Goal: Information Seeking & Learning: Find specific fact

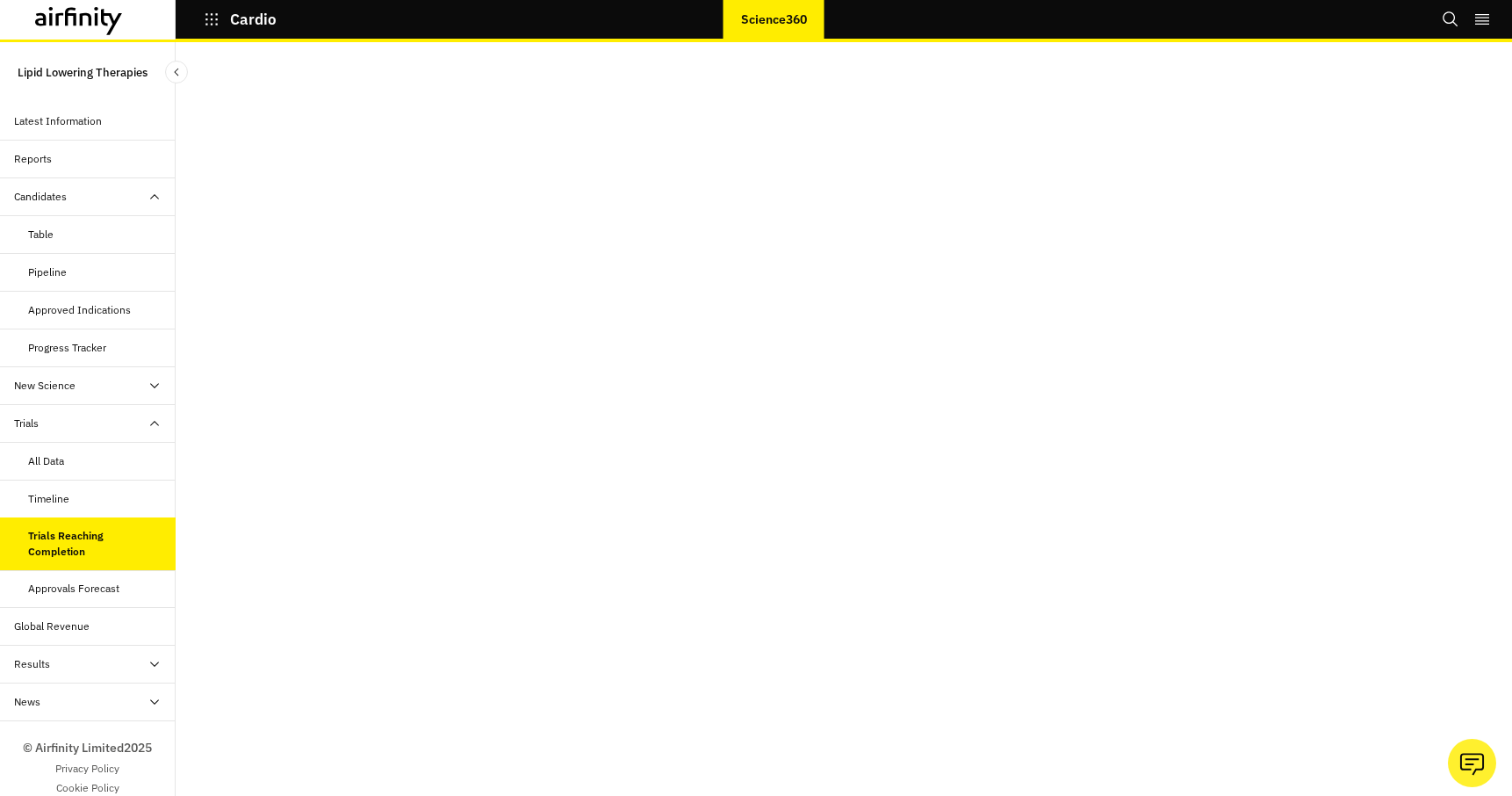
click at [57, 229] on div "Table" at bounding box center [101, 235] width 148 height 16
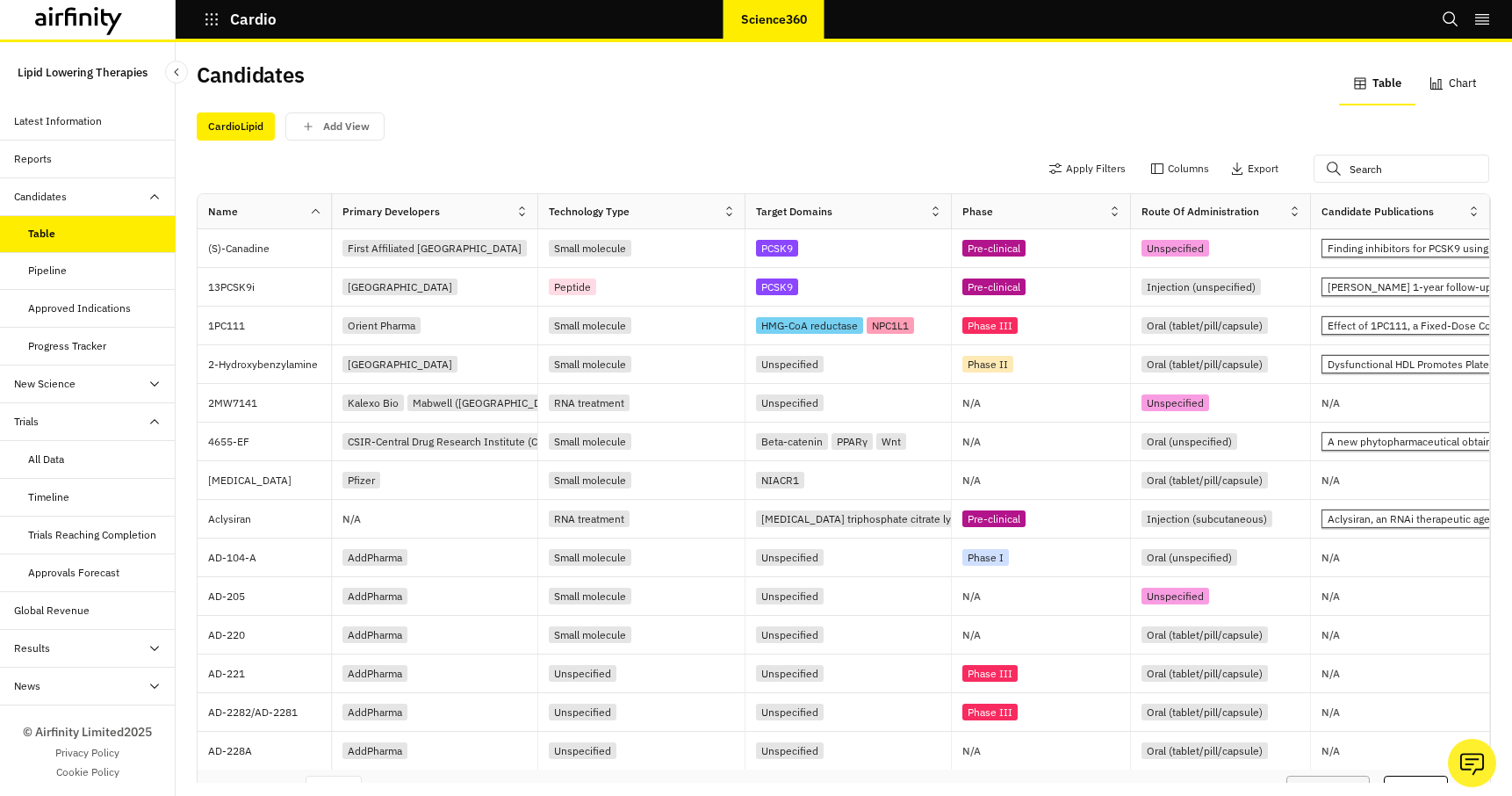
click at [76, 536] on div "Trials Reaching Completion" at bounding box center [91, 535] width 128 height 16
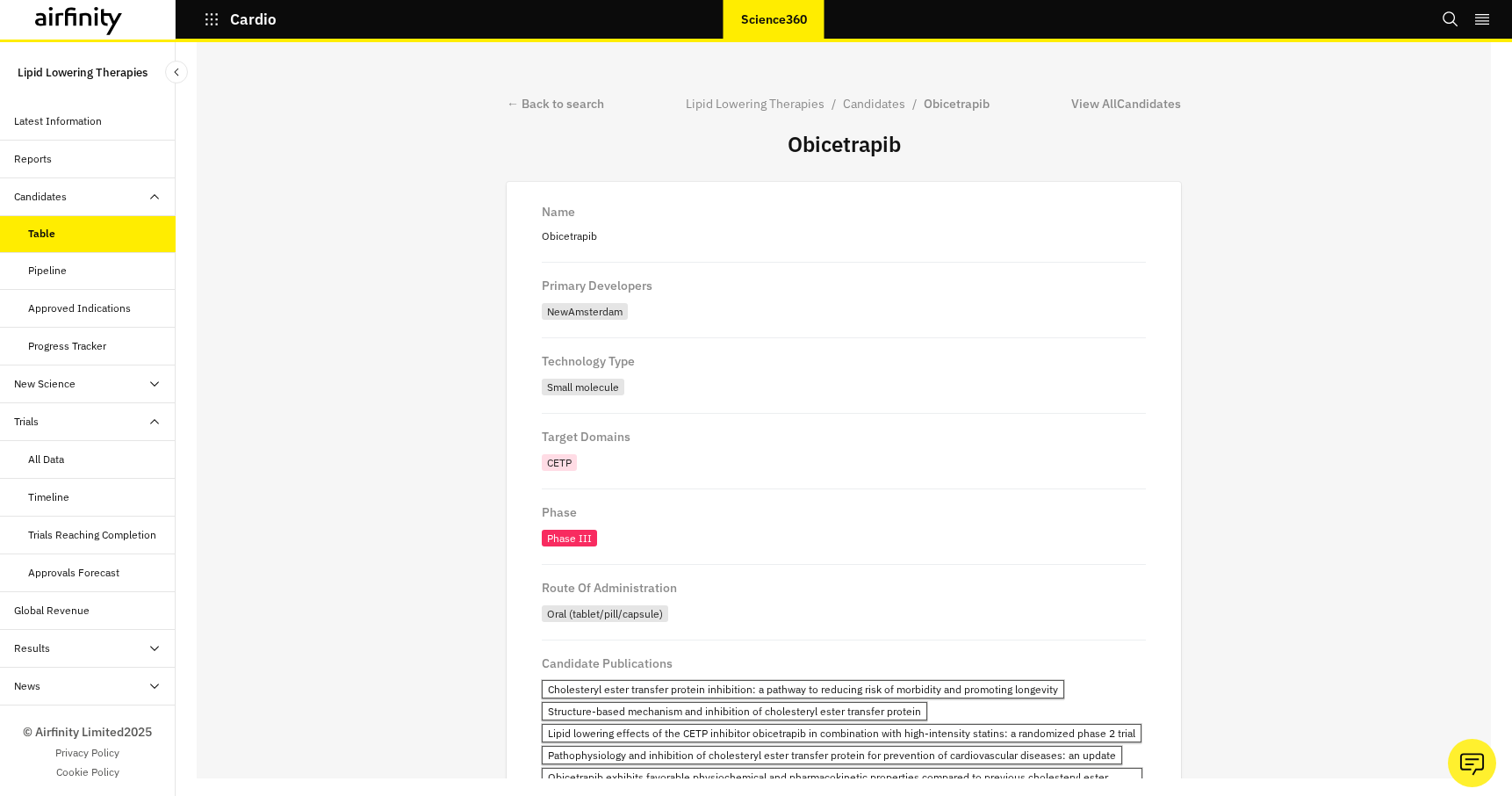
click at [1362, 269] on div "← Back to search Lipid Lowering Therapies / Candidates / Obicetrapib View All C…" at bounding box center [843, 401] width 1294 height 753
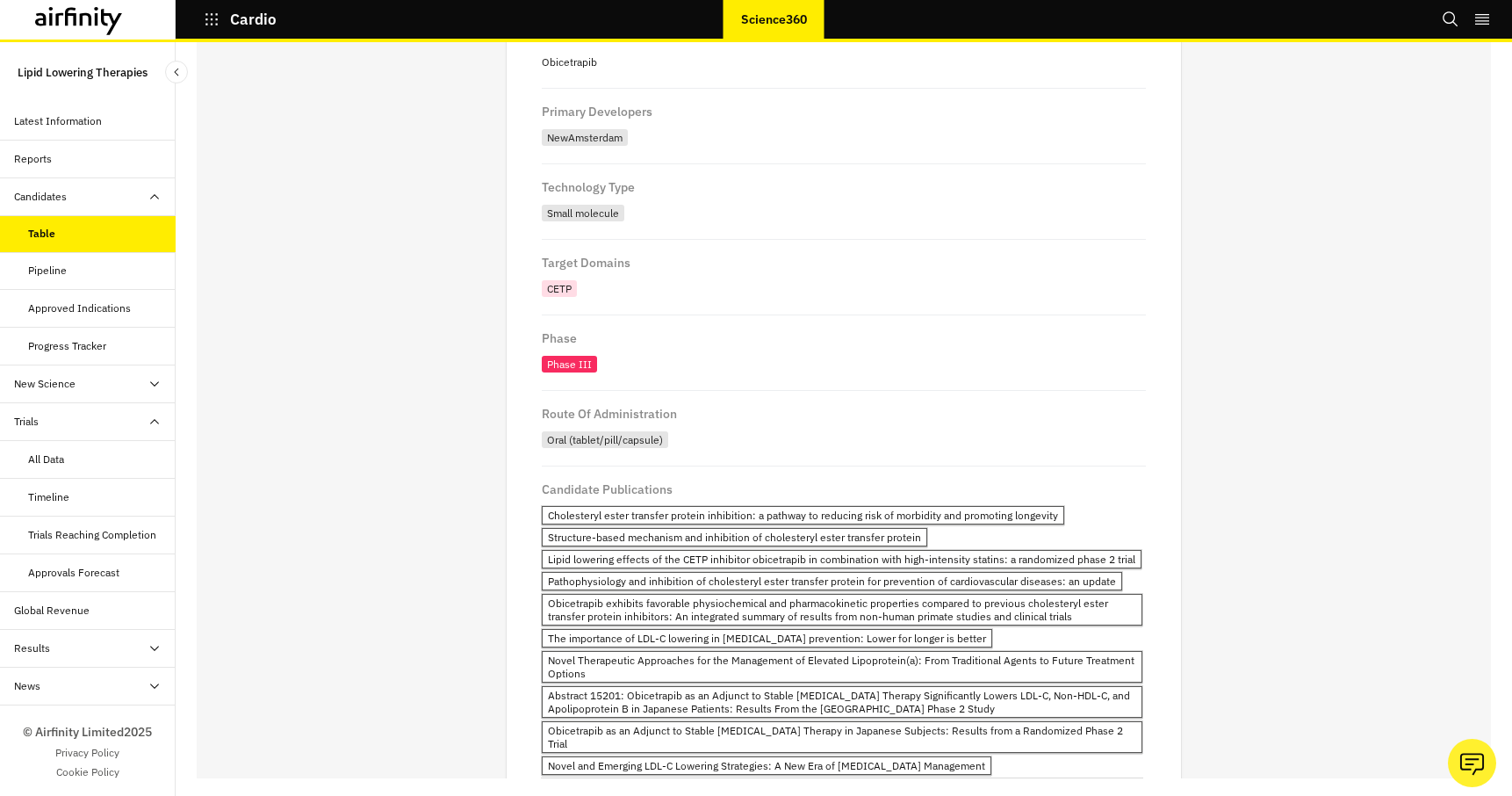
scroll to position [184, 0]
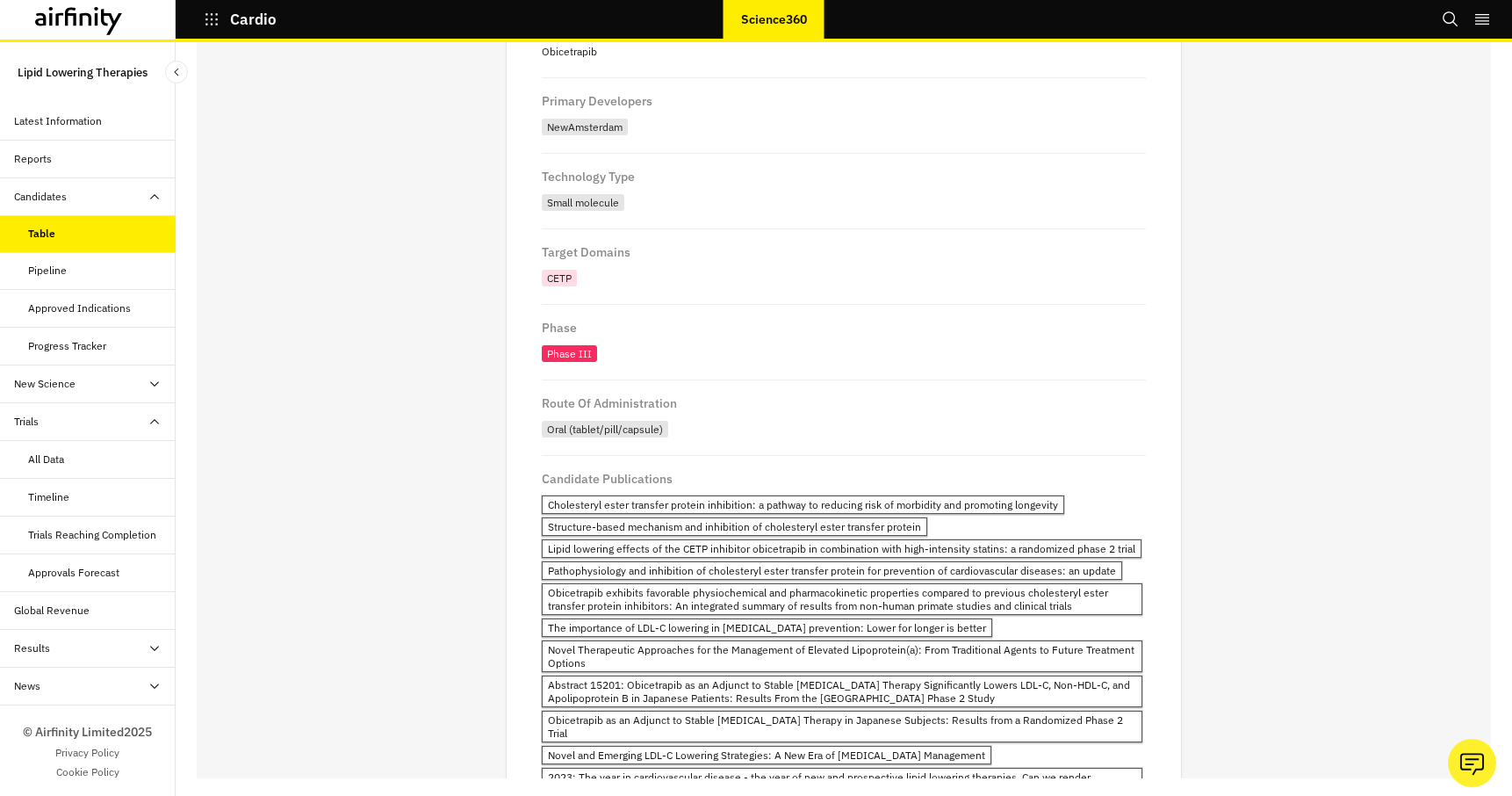
click at [51, 259] on div "Pipeline" at bounding box center [87, 271] width 175 height 38
